Goal: Information Seeking & Learning: Find specific fact

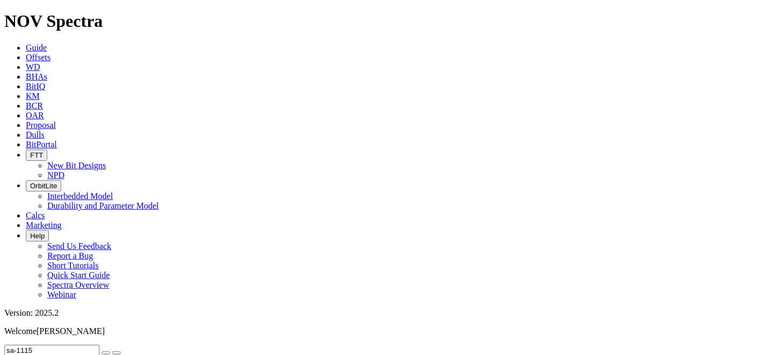
click at [106, 353] on icon "button" at bounding box center [106, 353] width 0 height 0
click at [26, 53] on icon at bounding box center [26, 57] width 0 height 9
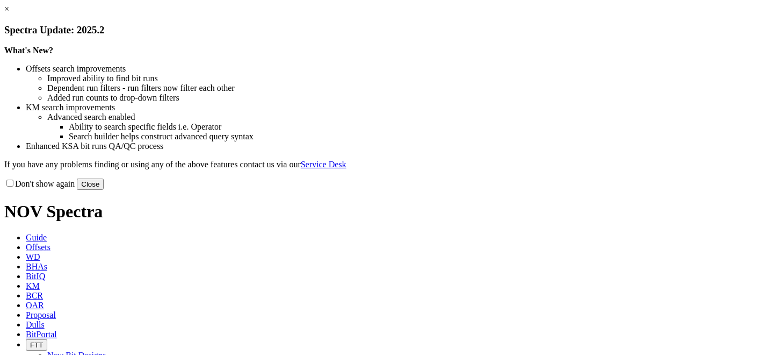
click at [9, 13] on link "×" at bounding box center [6, 8] width 5 height 9
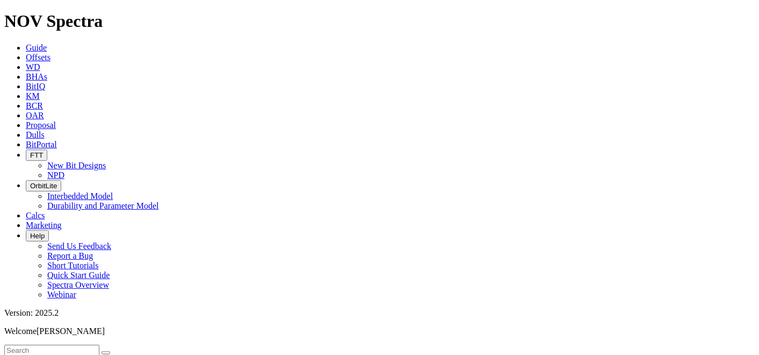
click at [39, 344] on input "text" at bounding box center [51, 349] width 95 height 11
paste input "[PERSON_NAME] 5101 43-12 5B"
type input "SLAGLE 5101 43-12 5B"
click at [121, 351] on button "submit" at bounding box center [116, 352] width 9 height 3
click at [99, 344] on input "SLAGLE 5101 43-12 5B" at bounding box center [51, 349] width 95 height 11
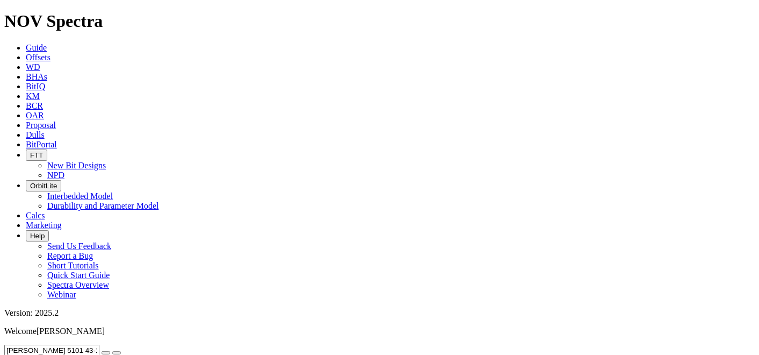
click at [117, 353] on icon "submit" at bounding box center [117, 353] width 0 height 0
click at [99, 344] on input "SLAGLE 5101 43-12 5B" at bounding box center [51, 349] width 95 height 11
click at [117, 353] on icon "submit" at bounding box center [117, 353] width 0 height 0
click at [106, 353] on icon "button" at bounding box center [106, 353] width 0 height 0
click at [90, 344] on input "text" at bounding box center [51, 349] width 95 height 11
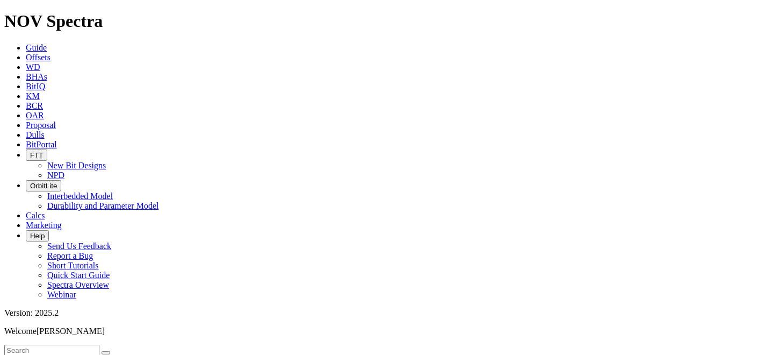
paste input "[PERSON_NAME] 5101 43-12 6B"
type input "[PERSON_NAME] 5101 43-12 6B"
radio input "true"
radio input "false"
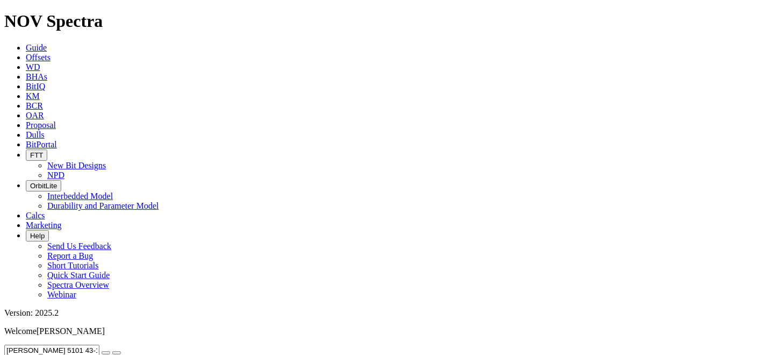
radio input "false"
radio input "true"
type input "9/19/23"
type input "9/19/25"
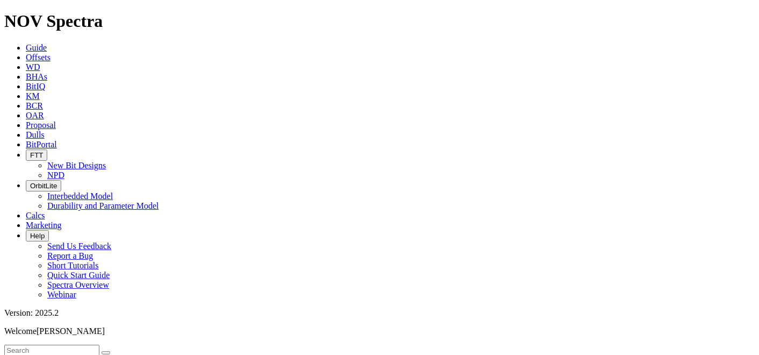
click at [75, 344] on input "text" at bounding box center [51, 349] width 95 height 11
paste input "SLAGLE 5101 43-12 5B"
type input "SLAGLE 5101 43-12 5B"
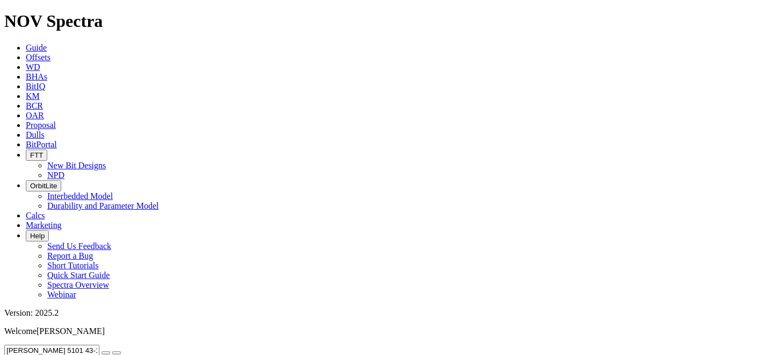
radio input "true"
radio input "false"
drag, startPoint x: 40, startPoint y: 170, endPoint x: 3, endPoint y: 176, distance: 37.0
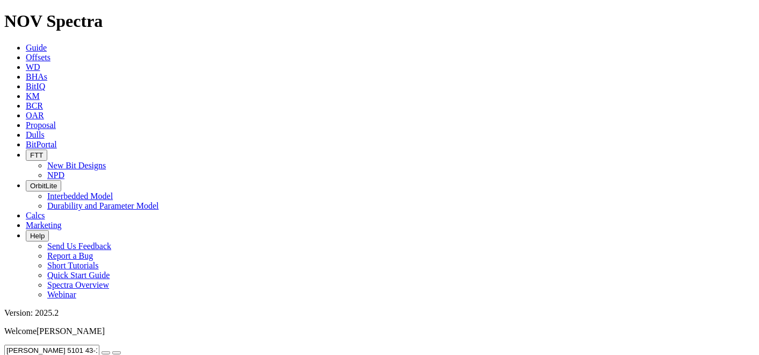
type input "9"
click at [117, 353] on icon "submit" at bounding box center [117, 353] width 0 height 0
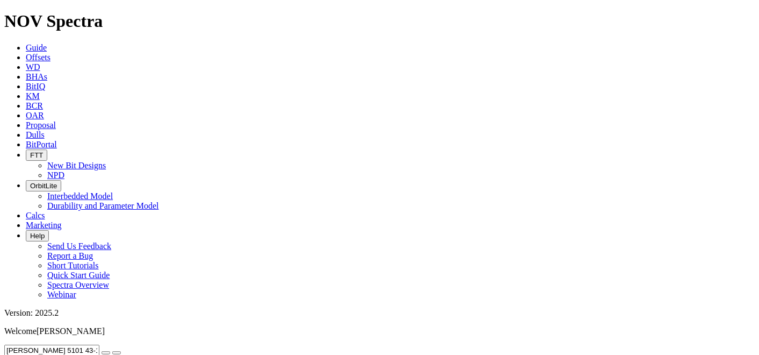
scroll to position [53, 0]
click at [106, 353] on icon "button" at bounding box center [106, 353] width 0 height 0
radio input "false"
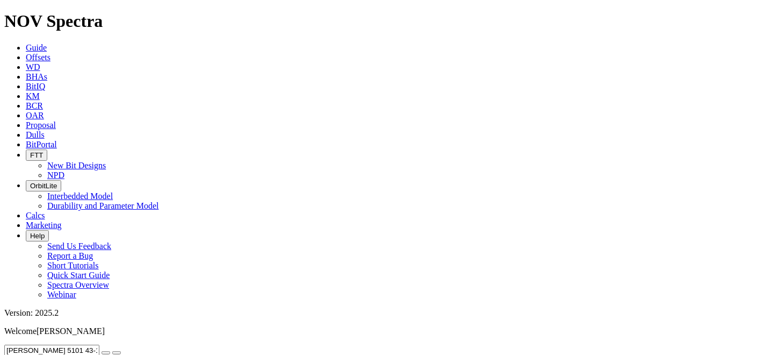
radio input "true"
click at [66, 344] on input "text" at bounding box center [51, 349] width 95 height 11
paste input "SLAGLE 5101 43-12 6B"
type input "SLAGLE 5101 43-12 6B"
click at [117, 353] on icon "submit" at bounding box center [117, 353] width 0 height 0
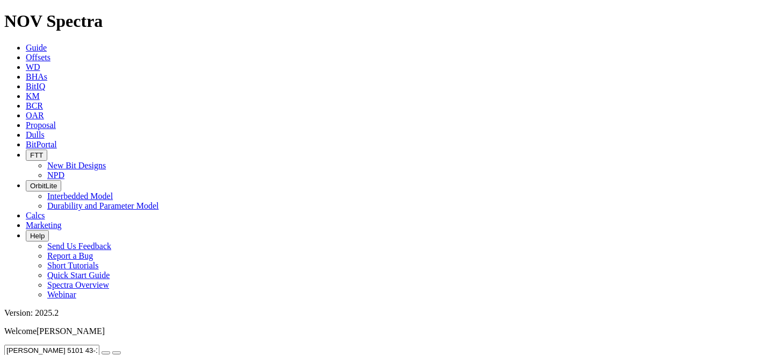
click at [117, 353] on icon "submit" at bounding box center [117, 353] width 0 height 0
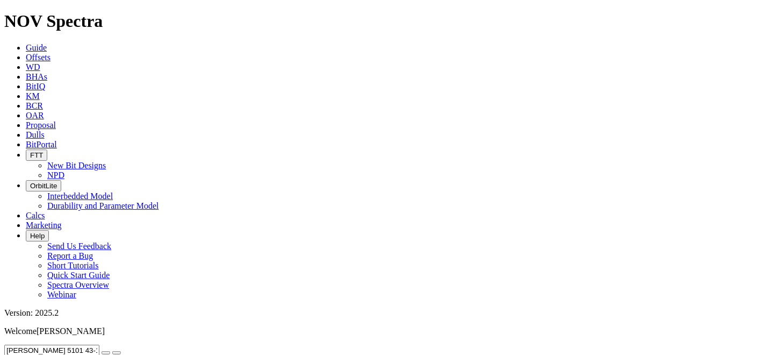
radio input "true"
radio input "false"
click at [117, 353] on icon "submit" at bounding box center [117, 353] width 0 height 0
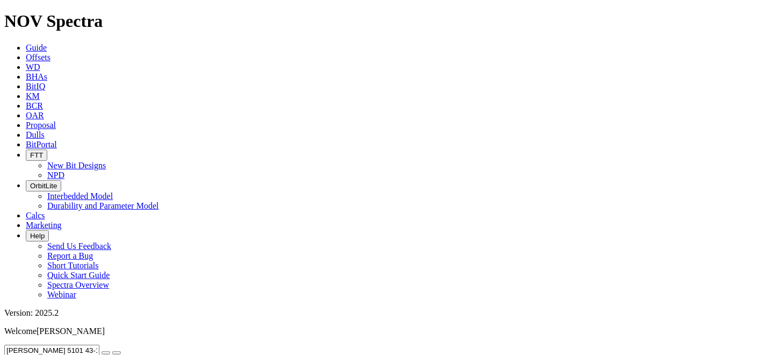
drag, startPoint x: 607, startPoint y: 340, endPoint x: 686, endPoint y: 336, distance: 78.6
radio input "false"
radio input "true"
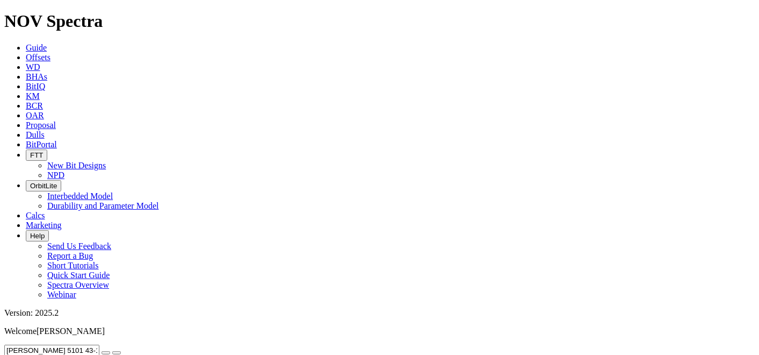
click at [106, 353] on icon "button" at bounding box center [106, 353] width 0 height 0
click at [49, 344] on input "text" at bounding box center [51, 349] width 95 height 11
paste input "SLAGLE 5101 43-12 6B"
type input "SLAGLE 5101 43-12 6B"
click at [117, 353] on icon "submit" at bounding box center [117, 353] width 0 height 0
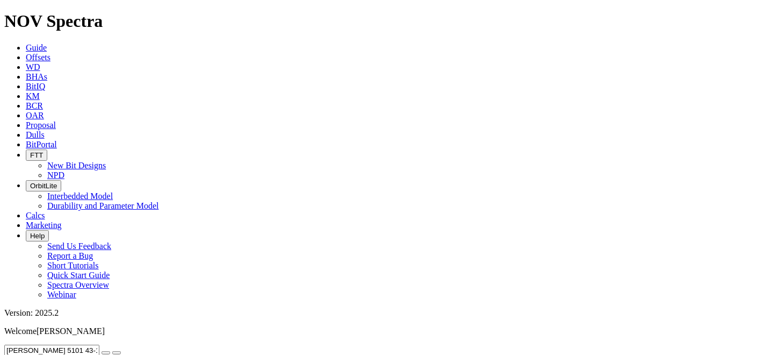
radio input "true"
radio input "false"
click at [117, 353] on icon "submit" at bounding box center [117, 353] width 0 height 0
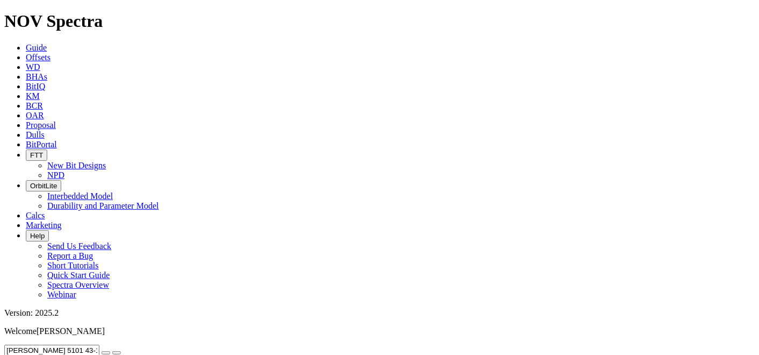
scroll to position [103, 0]
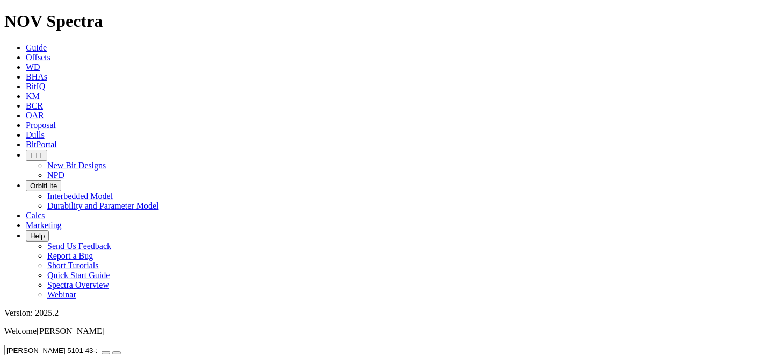
drag, startPoint x: 597, startPoint y: 339, endPoint x: 607, endPoint y: 340, distance: 10.2
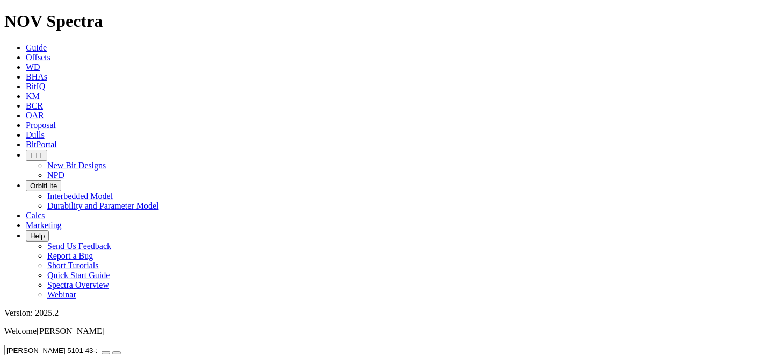
drag, startPoint x: 99, startPoint y: 47, endPoint x: -3, endPoint y: 54, distance: 101.8
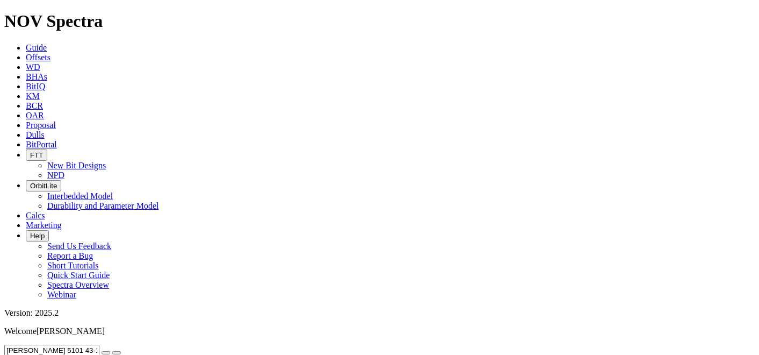
click at [106, 353] on icon "button" at bounding box center [106, 353] width 0 height 0
radio input "false"
radio input "true"
click at [99, 344] on input "text" at bounding box center [51, 349] width 95 height 11
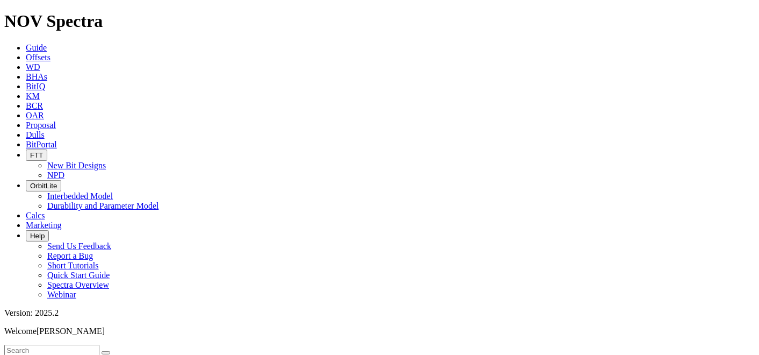
paste input "SMITH 12-7-2H"
type input "SMITH 12-7-2H"
click at [117, 353] on icon "submit" at bounding box center [117, 353] width 0 height 0
radio input "true"
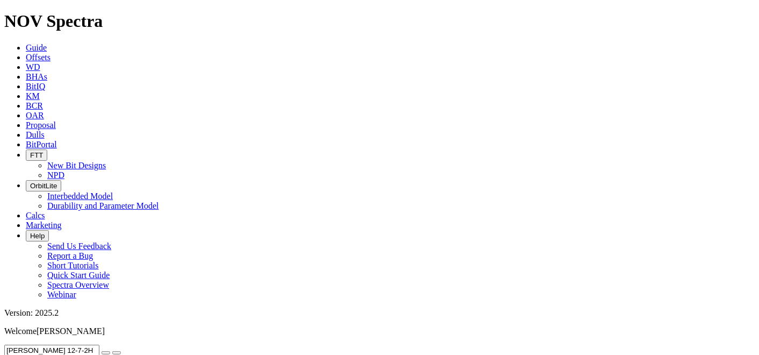
radio input "false"
click at [117, 353] on icon "submit" at bounding box center [117, 353] width 0 height 0
radio input "false"
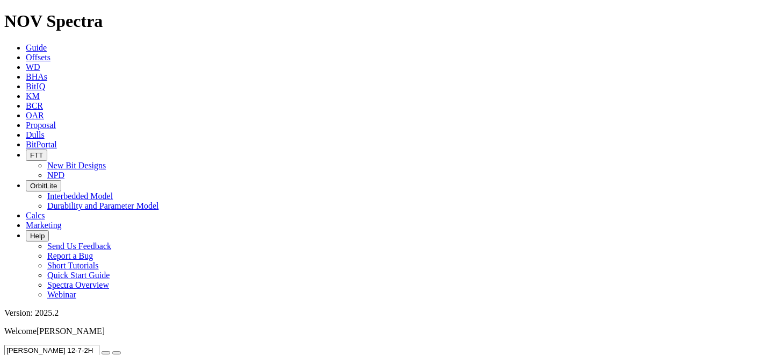
radio input "true"
click at [106, 353] on icon "button" at bounding box center [106, 353] width 0 height 0
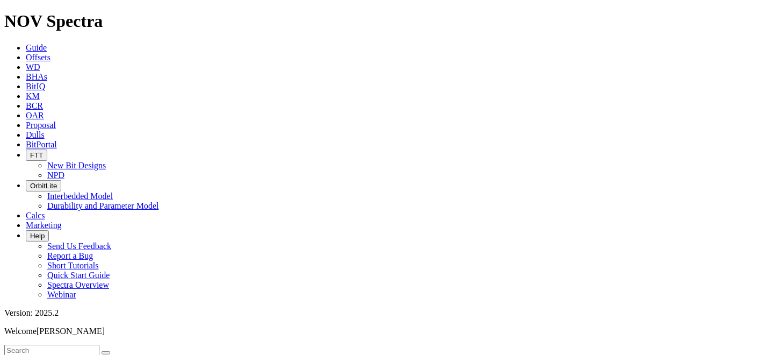
radio input "true"
radio input "false"
click at [49, 344] on input "text" at bounding box center [51, 349] width 95 height 11
paste input "SOL-1B"
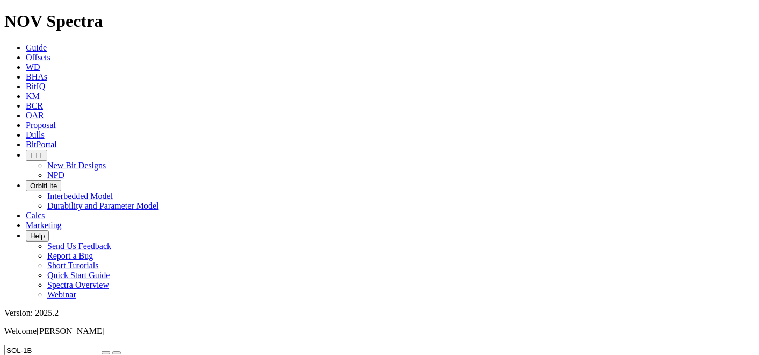
type input "SOL-1B"
click at [117, 353] on icon "submit" at bounding box center [117, 353] width 0 height 0
radio input "false"
radio input "true"
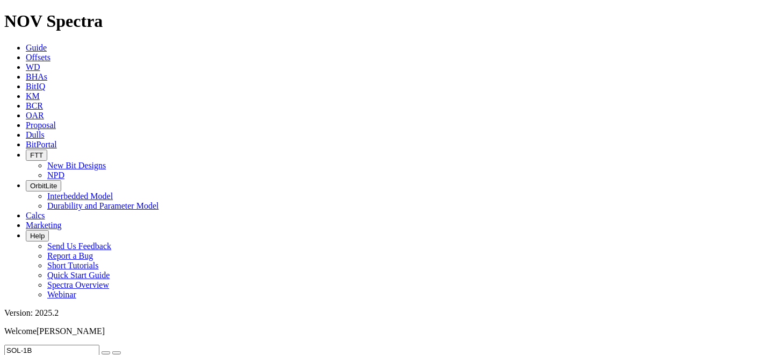
radio input "true"
click at [117, 353] on icon "submit" at bounding box center [117, 353] width 0 height 0
click at [51, 53] on span "Offsets" at bounding box center [38, 57] width 25 height 9
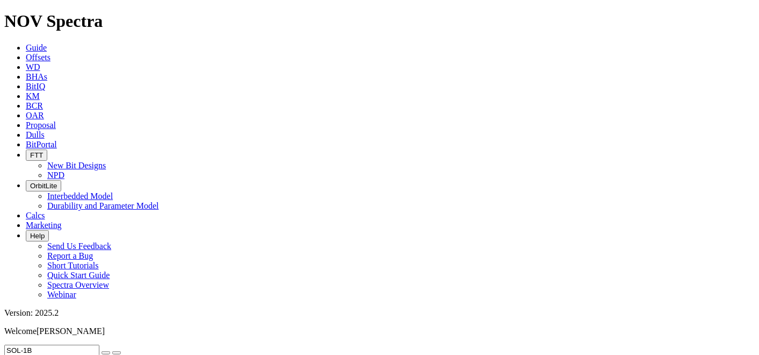
radio input "true"
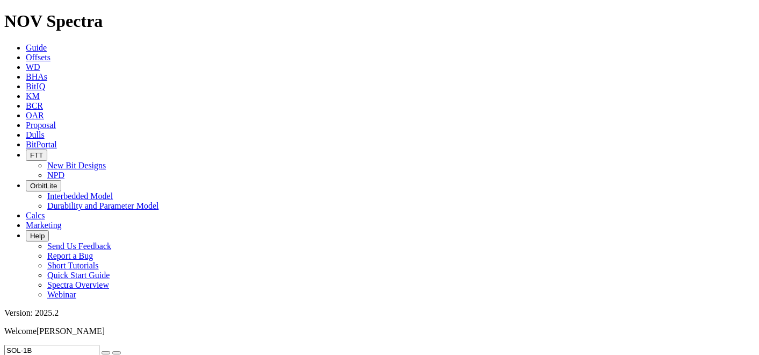
radio input "true"
radio input "false"
click at [117, 353] on icon "submit" at bounding box center [117, 353] width 0 height 0
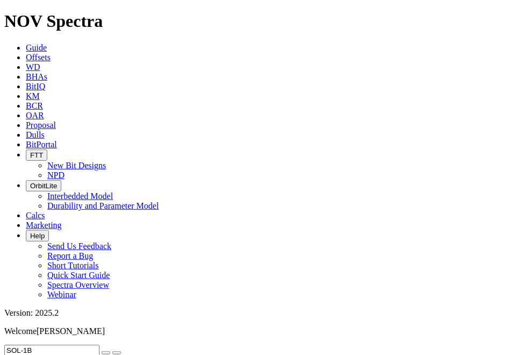
radio input "false"
radio input "true"
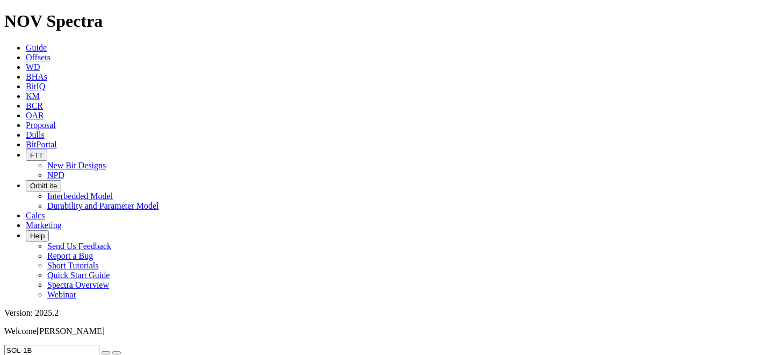
scroll to position [137, 0]
click at [106, 353] on icon "button" at bounding box center [106, 353] width 0 height 0
click at [84, 344] on input "text" at bounding box center [51, 349] width 95 height 11
paste input "SOL-1C"
type input "SOL-1C"
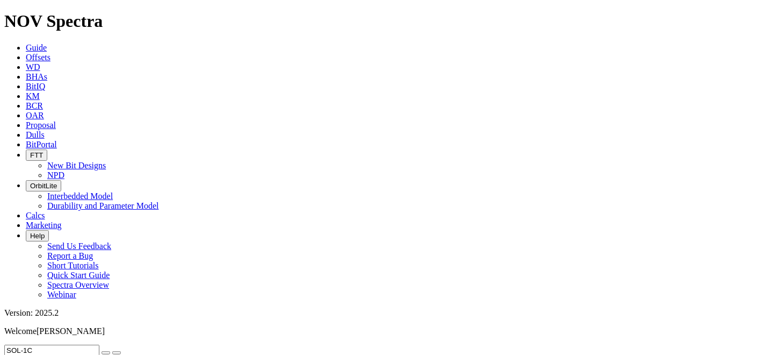
radio input "true"
radio input "false"
click at [117, 353] on icon "submit" at bounding box center [117, 353] width 0 height 0
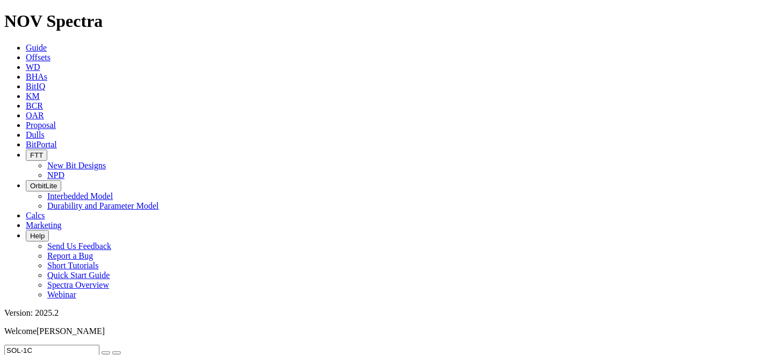
click at [117, 353] on icon "submit" at bounding box center [117, 353] width 0 height 0
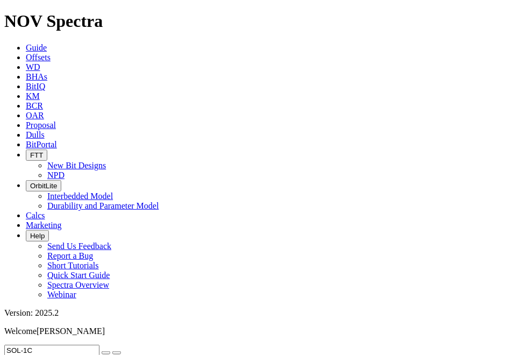
radio input "false"
radio input "true"
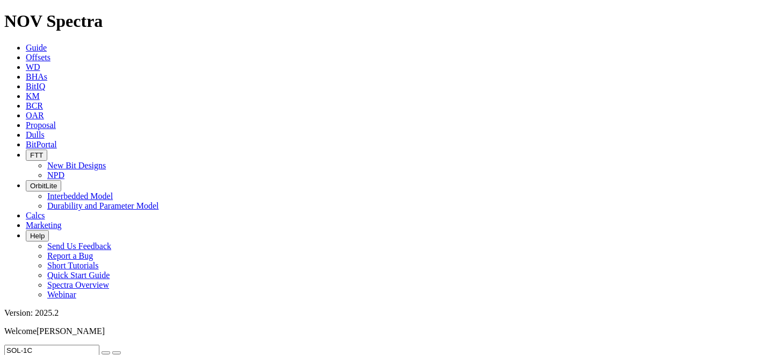
radio input "true"
radio input "false"
click at [106, 353] on icon "button" at bounding box center [106, 353] width 0 height 0
radio input "false"
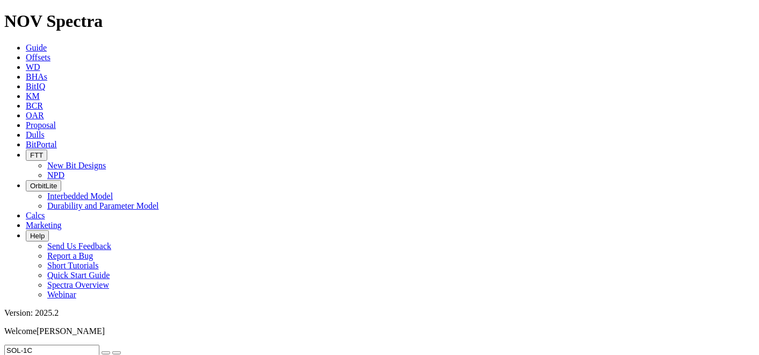
radio input "true"
radio input "false"
click at [87, 344] on input "text" at bounding box center [51, 349] width 95 height 11
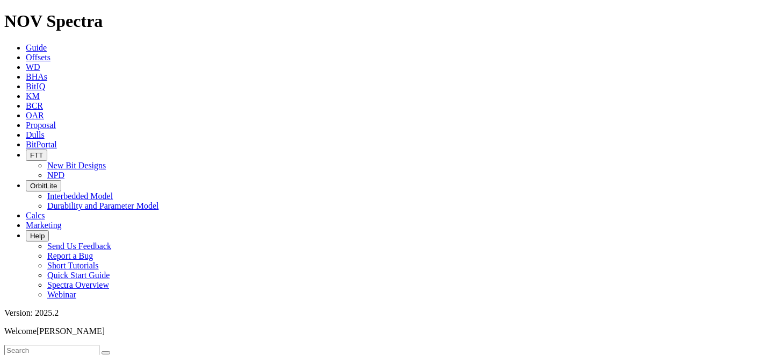
paste input "SOUTH CURTIS RANCH 0393OP 2H"
type input "SOUTH CURTIS RANCH 0393OP 2H"
click at [117, 353] on icon "submit" at bounding box center [117, 353] width 0 height 0
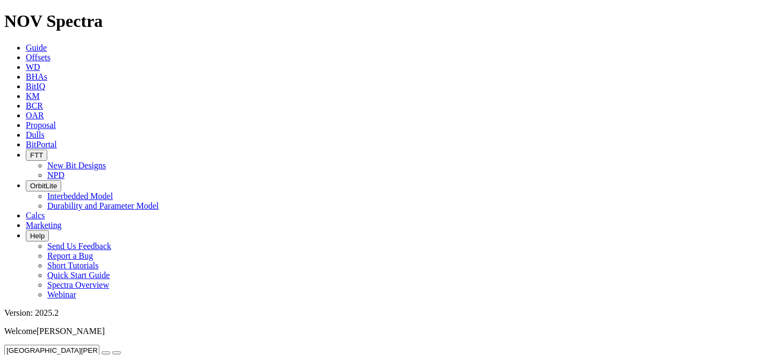
scroll to position [103, 0]
click at [106, 353] on icon "button" at bounding box center [106, 353] width 0 height 0
radio input "false"
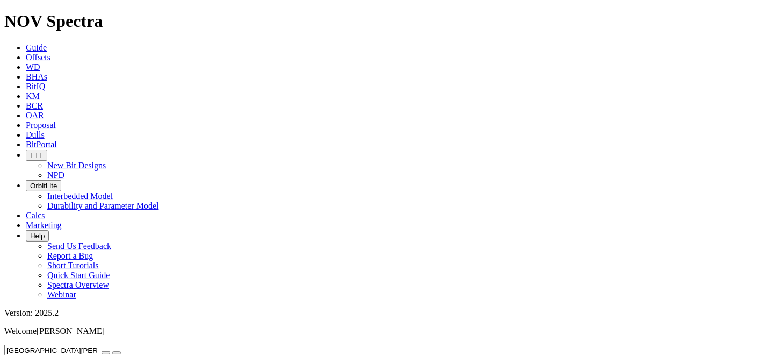
radio input "true"
radio input "false"
click at [89, 344] on input "text" at bounding box center [51, 349] width 95 height 11
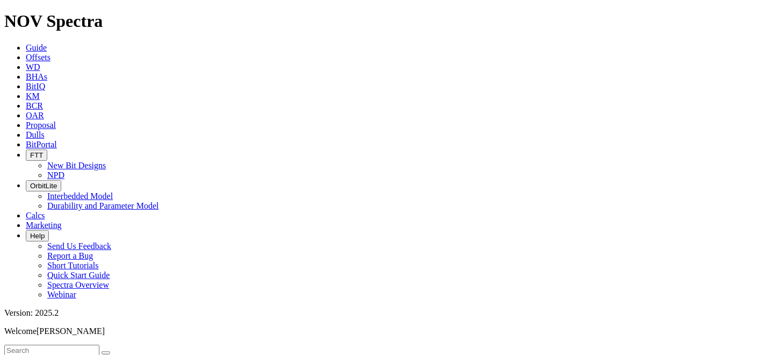
paste input "SOUTH CURTIS RANCH 0418MP"
type input "SOUTH CURTIS RANCH 0418MP"
click at [117, 353] on icon "submit" at bounding box center [117, 353] width 0 height 0
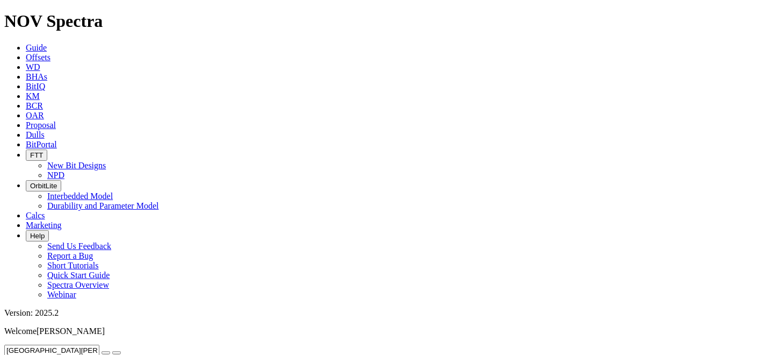
scroll to position [128, 0]
click at [106, 353] on icon "button" at bounding box center [106, 353] width 0 height 0
radio input "false"
radio input "true"
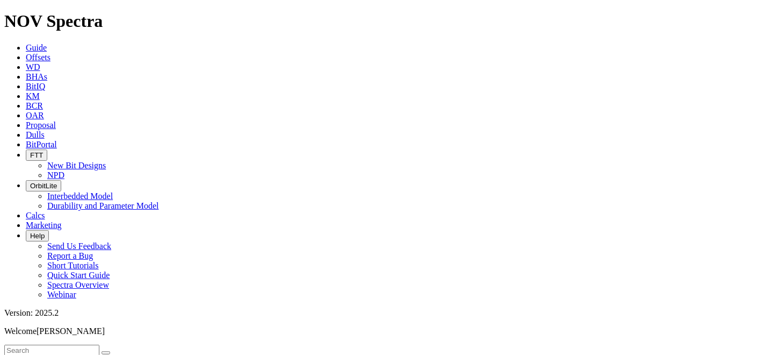
click at [75, 344] on input "text" at bounding box center [51, 349] width 95 height 11
paste input "SOUTH CURTIS RANCH 0446DP"
type input "SOUTH CURTIS RANCH 0446DP"
drag, startPoint x: 15, startPoint y: 170, endPoint x: 24, endPoint y: 171, distance: 8.7
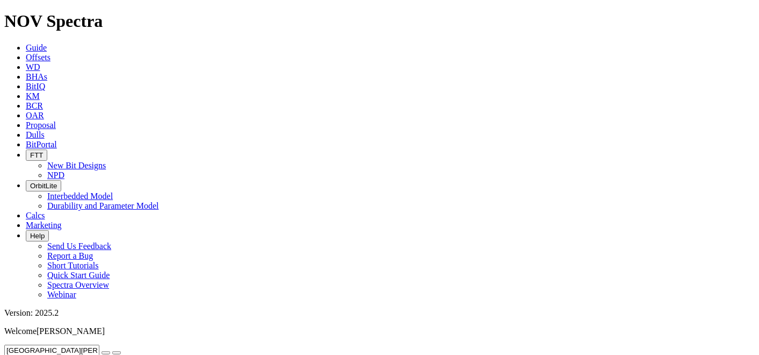
radio input "true"
radio input "false"
click at [117, 353] on icon "submit" at bounding box center [117, 353] width 0 height 0
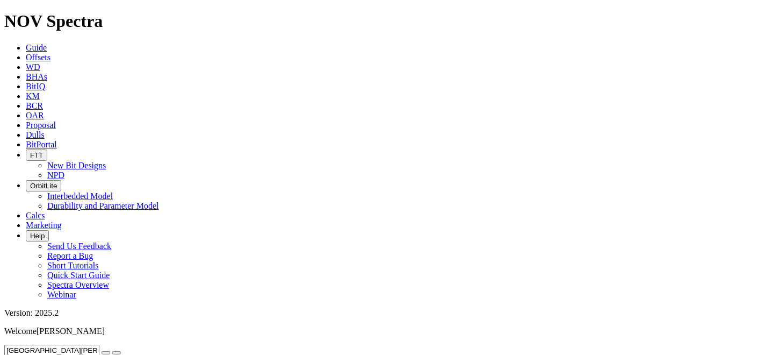
scroll to position [128, 0]
click at [106, 353] on icon "button" at bounding box center [106, 353] width 0 height 0
radio input "false"
radio input "true"
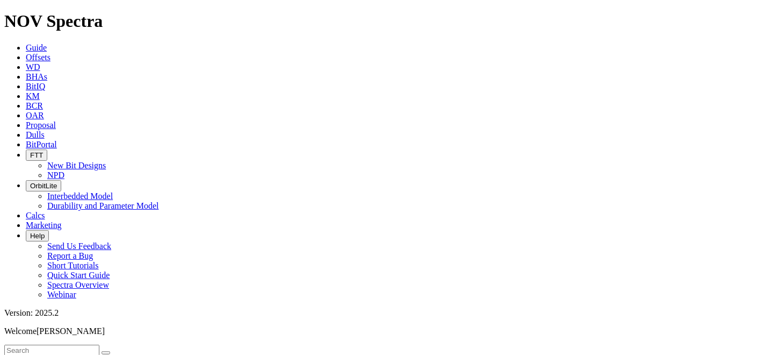
radio input "true"
radio input "false"
click at [56, 344] on input "text" at bounding box center [51, 349] width 95 height 11
paste input "SOUTH CURTIS RANCH 0458AP"
type input "SOUTH CURTIS RANCH 0458AP"
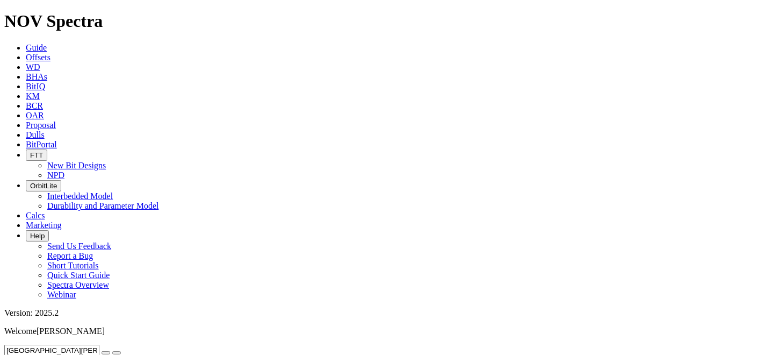
click at [106, 353] on icon "button" at bounding box center [106, 353] width 0 height 0
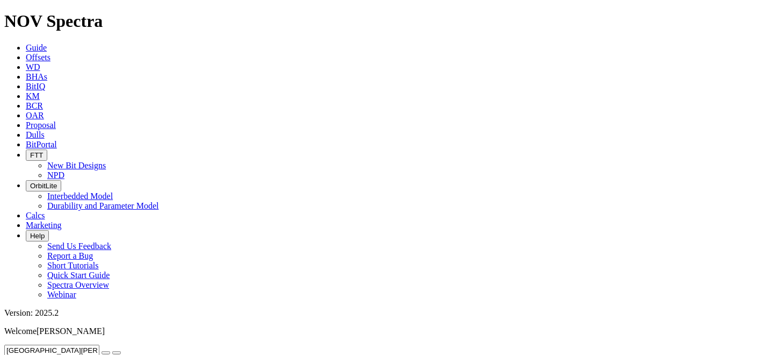
radio input "false"
radio input "true"
radio input "false"
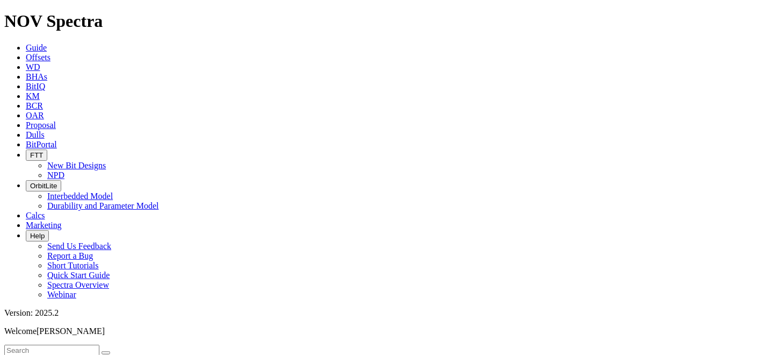
click at [41, 344] on input "text" at bounding box center [51, 349] width 95 height 11
paste input "SPONHEIM 31-34F 1H"
type input "SPONHEIM 31-34F 1H"
click at [117, 353] on icon "submit" at bounding box center [117, 353] width 0 height 0
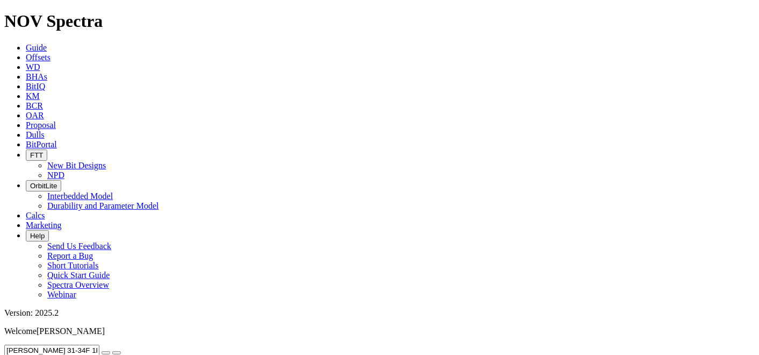
scroll to position [53, 0]
click at [106, 353] on icon "button" at bounding box center [106, 353] width 0 height 0
radio input "false"
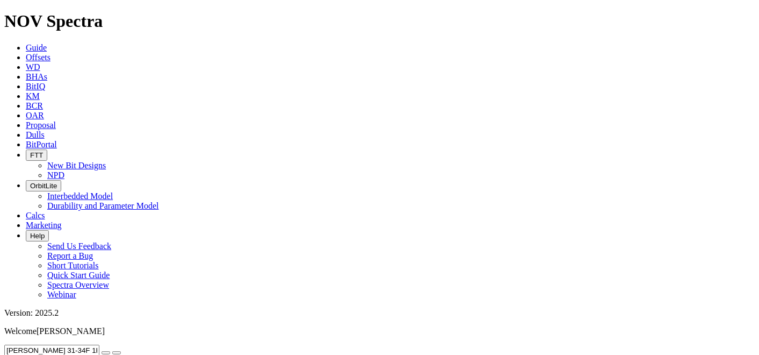
radio input "true"
radio input "false"
click at [99, 344] on input "text" at bounding box center [51, 349] width 95 height 11
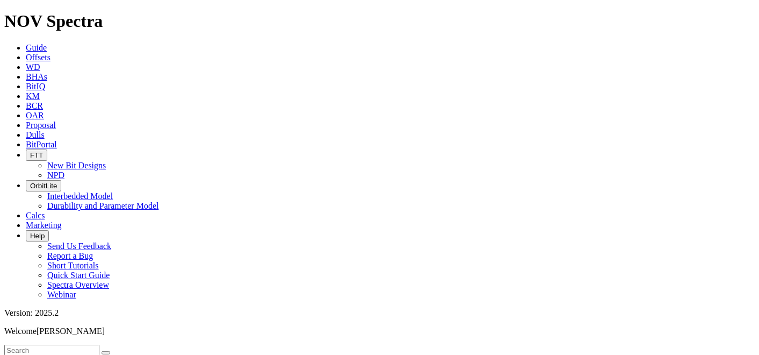
paste input "SLAGLE 5101 43-12 6B"
type input "SLAGLE 5101 43-12 6B"
click at [117, 353] on icon "submit" at bounding box center [117, 353] width 0 height 0
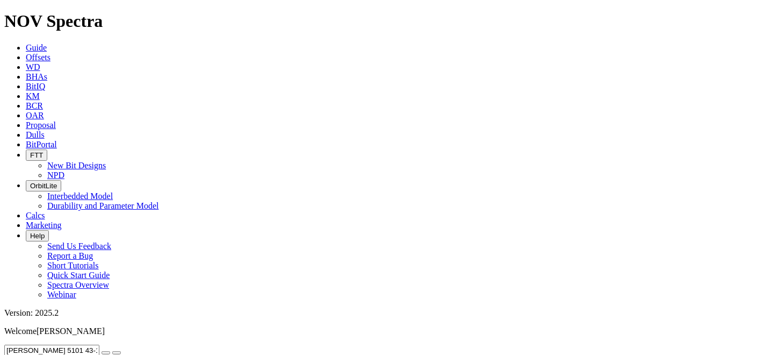
click at [106, 353] on icon "button" at bounding box center [106, 353] width 0 height 0
radio input "false"
radio input "true"
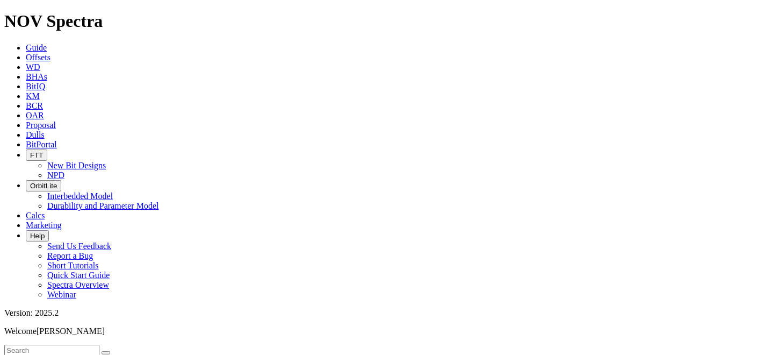
click at [80, 344] on input "text" at bounding box center [51, 349] width 95 height 11
paste input "SLAGLE 5101 43-12 6B"
type input "SLAGLE 5101 43-12 6B"
radio input "true"
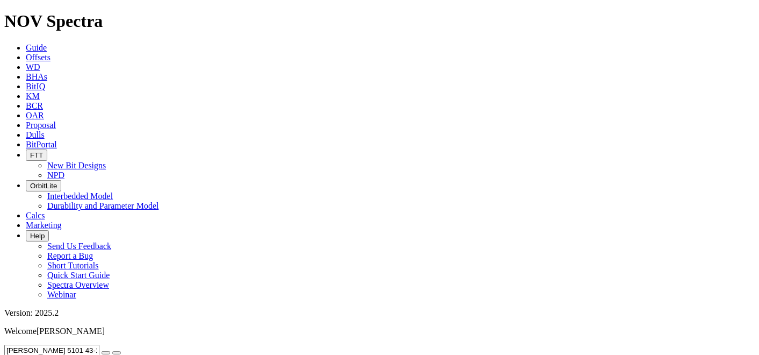
radio input "false"
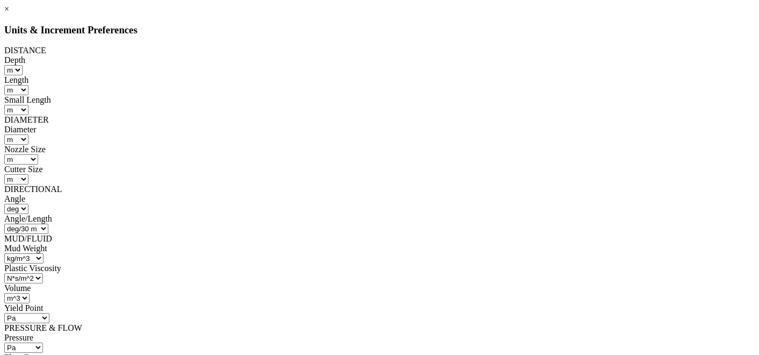
scroll to position [224, 0]
select select "object:29141"
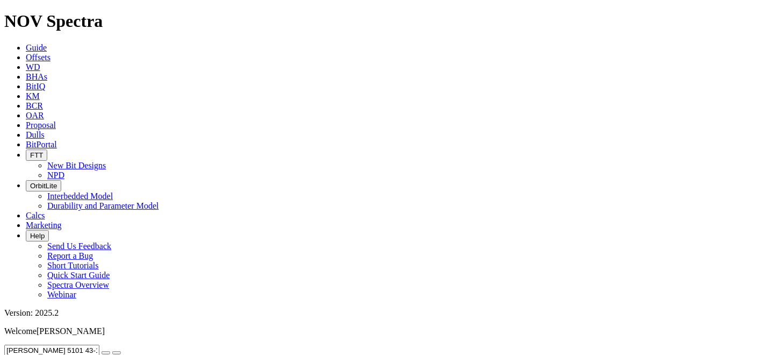
scroll to position [103, 0]
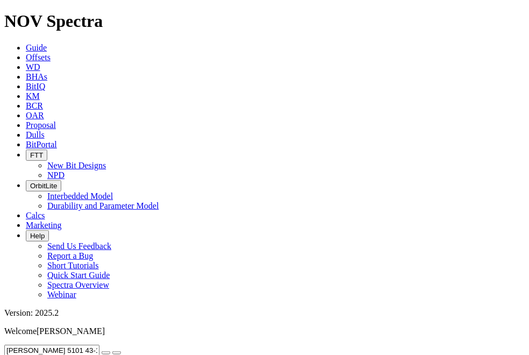
radio input "false"
radio input "true"
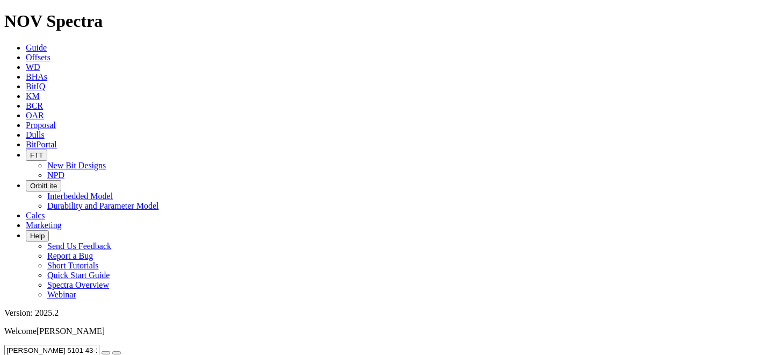
click at [110, 351] on button "button" at bounding box center [106, 352] width 9 height 3
radio input "true"
radio input "false"
click at [95, 344] on input "text" at bounding box center [51, 349] width 95 height 11
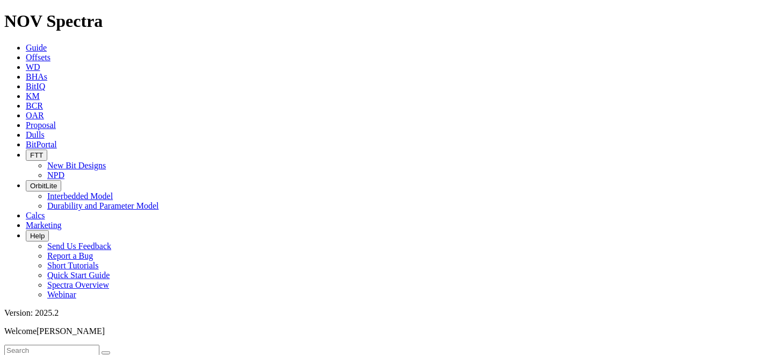
paste input "SOL-1B"
type input "SOL-1B"
click at [117, 353] on icon "submit" at bounding box center [117, 353] width 0 height 0
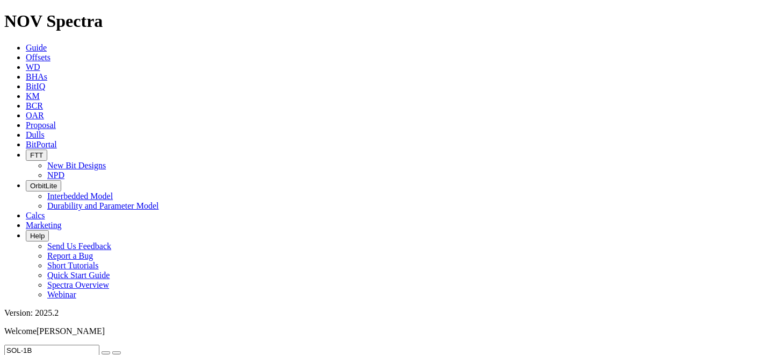
scroll to position [17, 0]
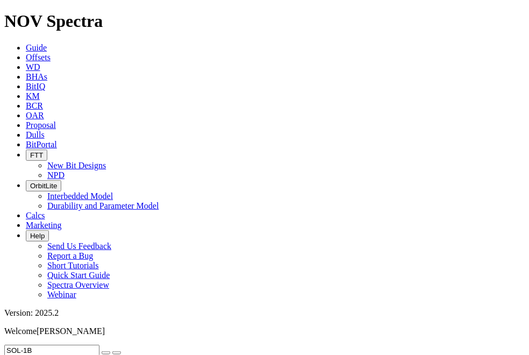
radio input "false"
radio input "true"
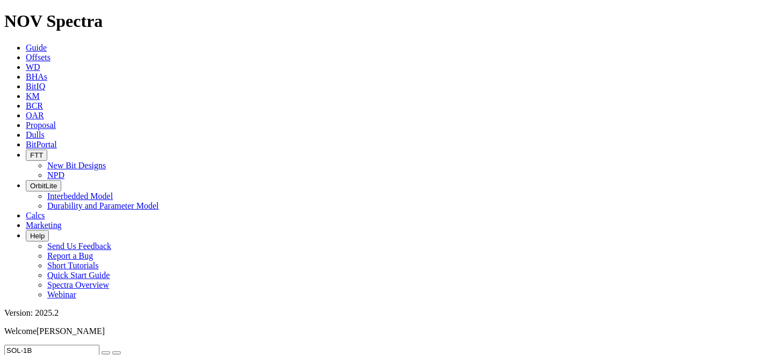
click at [106, 353] on icon "button" at bounding box center [106, 353] width 0 height 0
radio input "true"
radio input "false"
click at [99, 344] on input "text" at bounding box center [51, 349] width 95 height 11
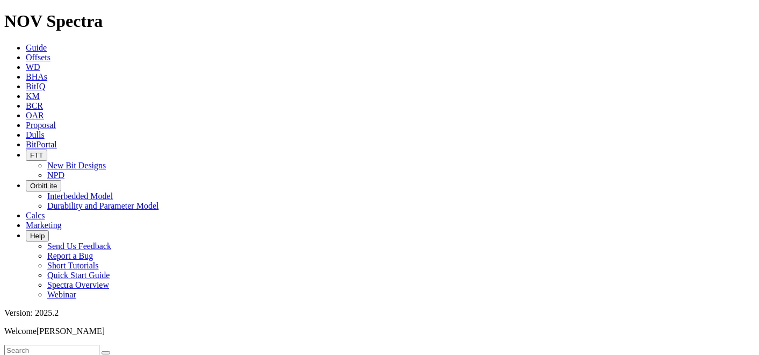
click at [43, 344] on input "text" at bounding box center [51, 349] width 95 height 11
paste input "SOL-1C"
type input "SOL-1C"
click at [117, 353] on icon "submit" at bounding box center [117, 353] width 0 height 0
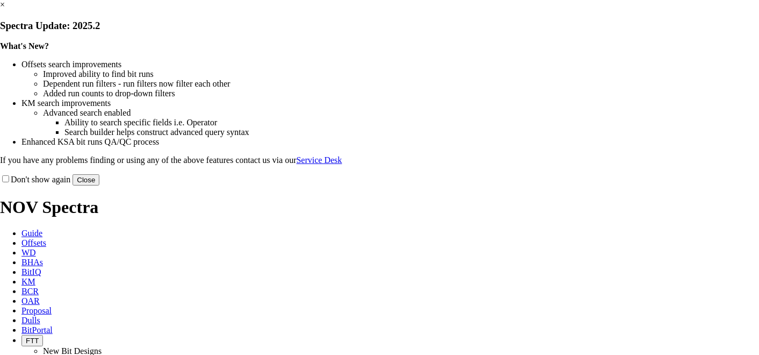
click at [99, 185] on button "Close" at bounding box center [86, 179] width 27 height 11
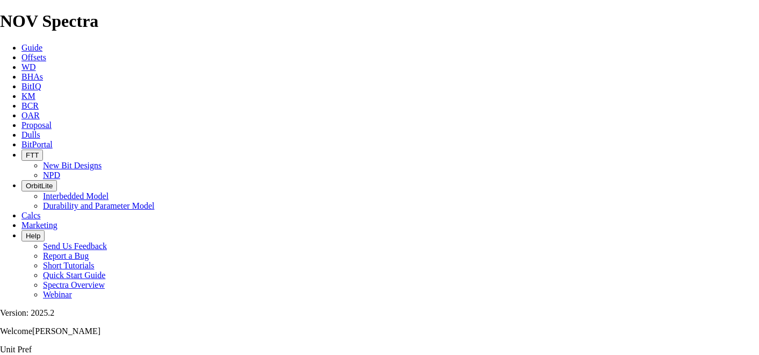
drag, startPoint x: 666, startPoint y: 244, endPoint x: 619, endPoint y: 221, distance: 53.1
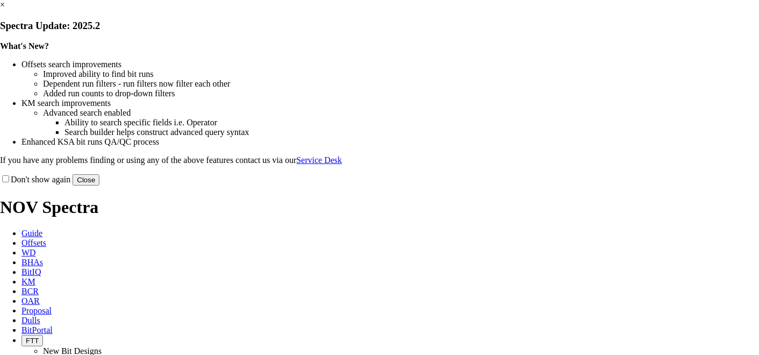
click at [9, 182] on input "Don't show again" at bounding box center [5, 178] width 7 height 7
checkbox input "true"
click at [99, 185] on button "Close" at bounding box center [86, 179] width 27 height 11
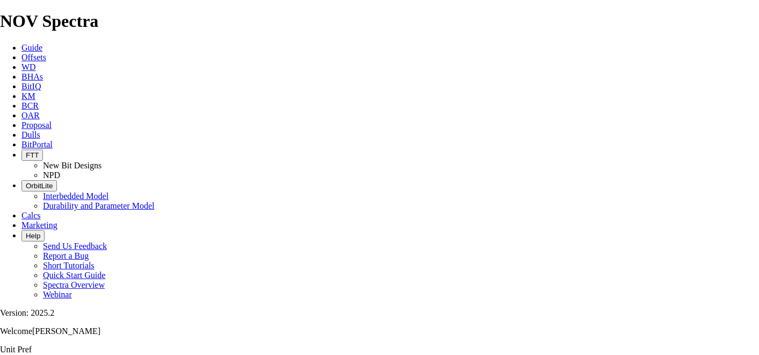
drag, startPoint x: 734, startPoint y: 108, endPoint x: 296, endPoint y: 116, distance: 438.1
drag, startPoint x: 243, startPoint y: 105, endPoint x: 217, endPoint y: 104, distance: 26.4
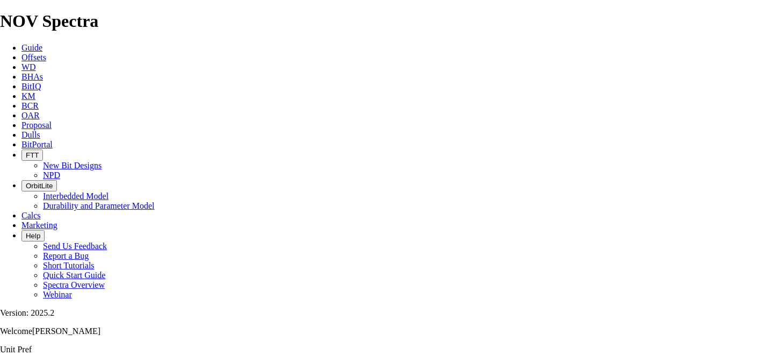
copy div "SOL-1C"
drag, startPoint x: 228, startPoint y: 99, endPoint x: 228, endPoint y: 109, distance: 9.2
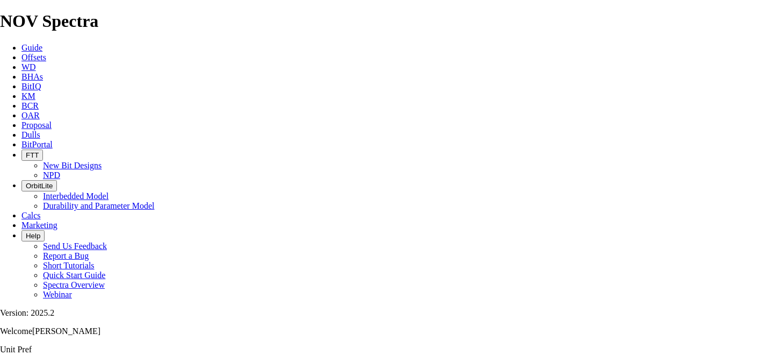
drag, startPoint x: 225, startPoint y: 103, endPoint x: 244, endPoint y: 101, distance: 18.9
copy div "SOL-1C"
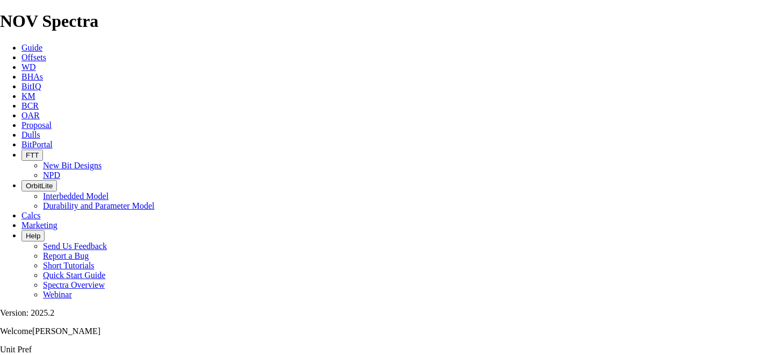
scroll to position [265, 0]
